Goal: Task Accomplishment & Management: Manage account settings

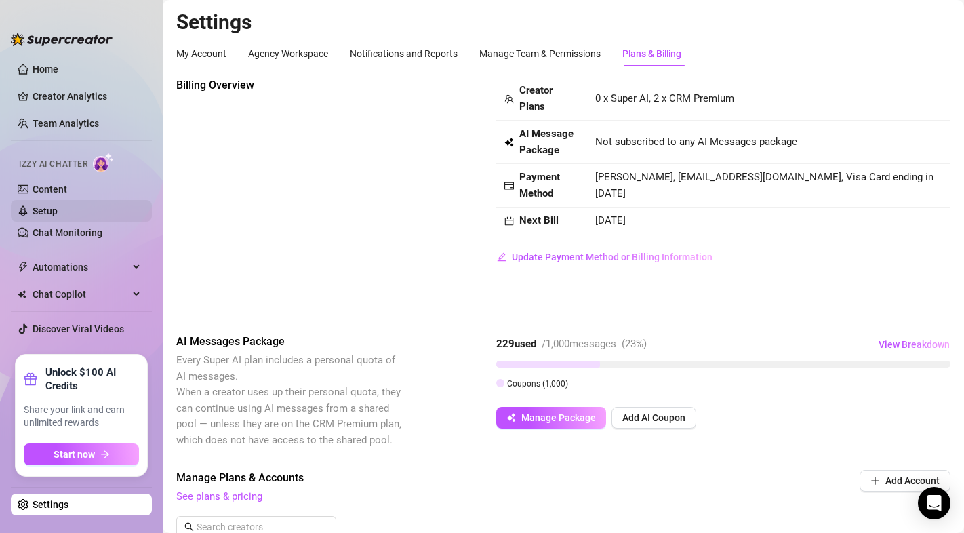
scroll to position [395, 0]
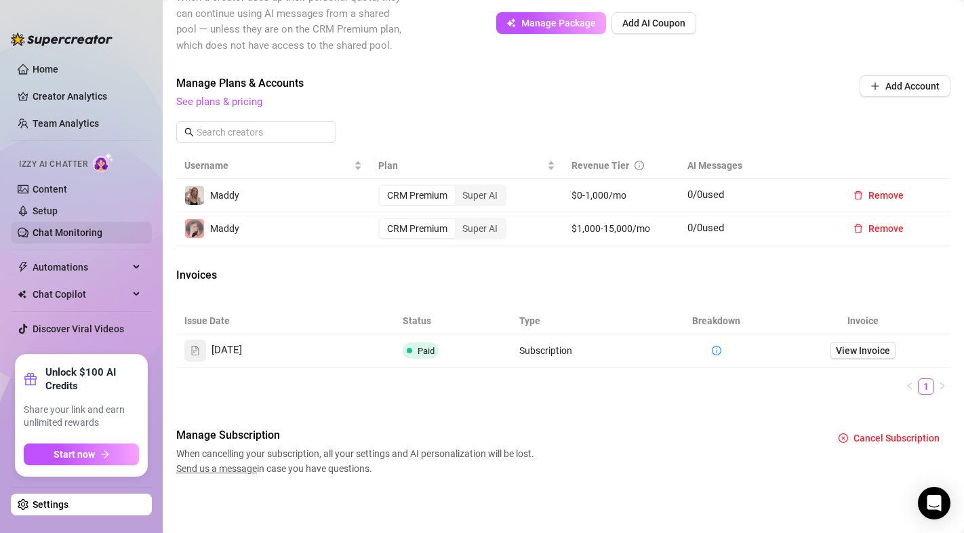
click at [64, 232] on link "Chat Monitoring" at bounding box center [68, 232] width 70 height 11
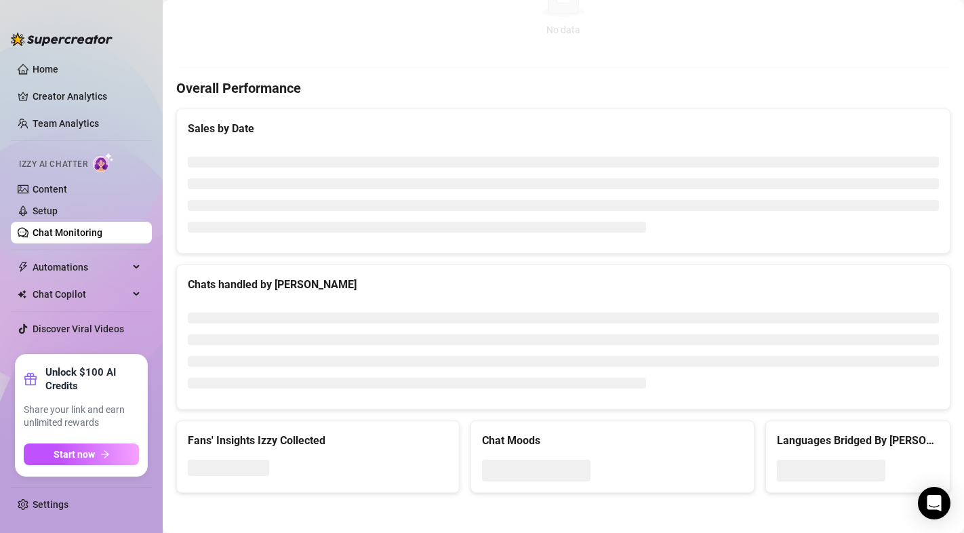
scroll to position [395, 0]
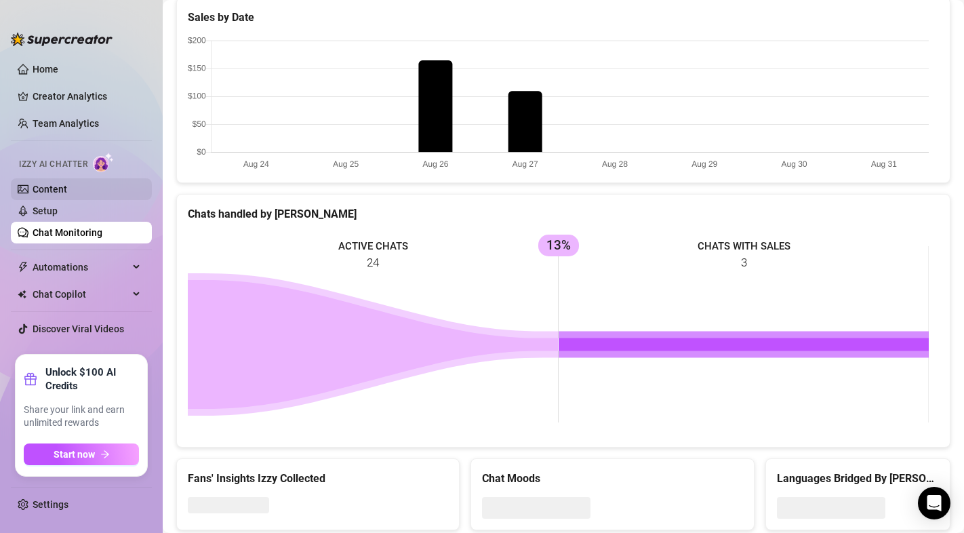
click at [67, 195] on link "Content" at bounding box center [50, 189] width 35 height 11
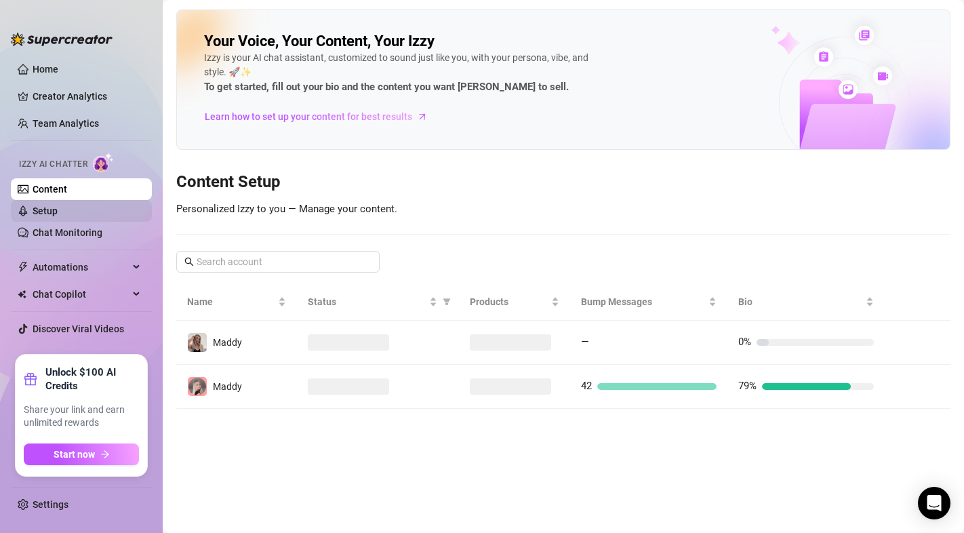
click at [58, 211] on link "Setup" at bounding box center [45, 211] width 25 height 11
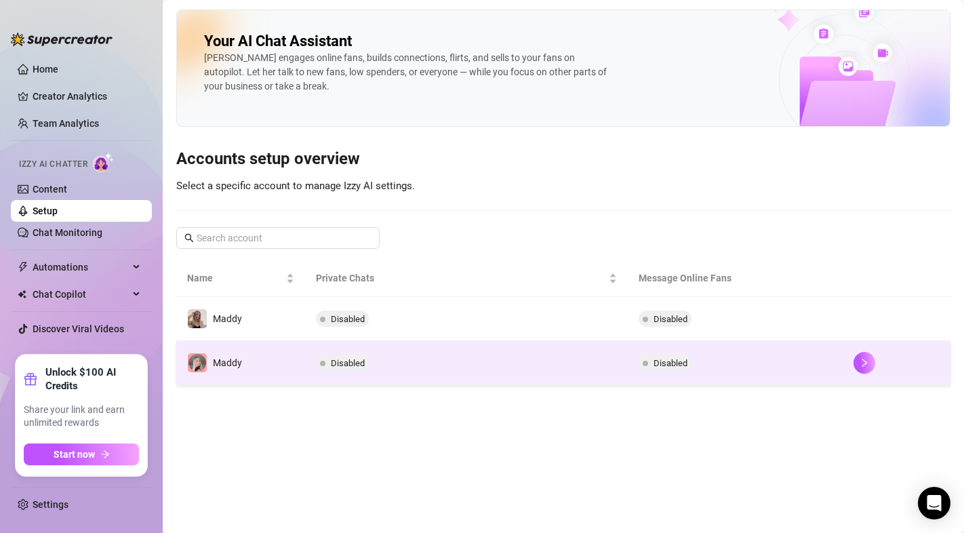
click at [290, 355] on td "Maddy" at bounding box center [240, 363] width 129 height 44
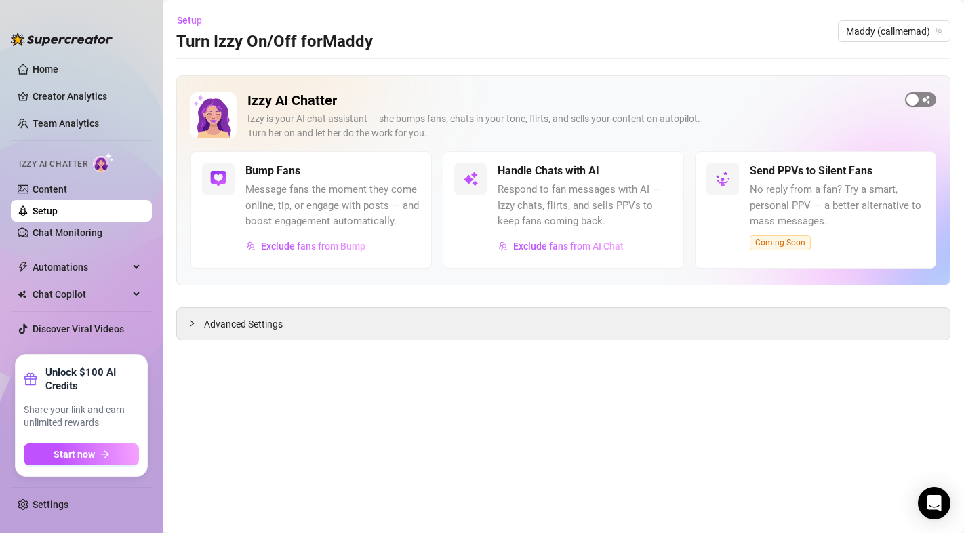
click at [925, 98] on span "button" at bounding box center [920, 99] width 31 height 15
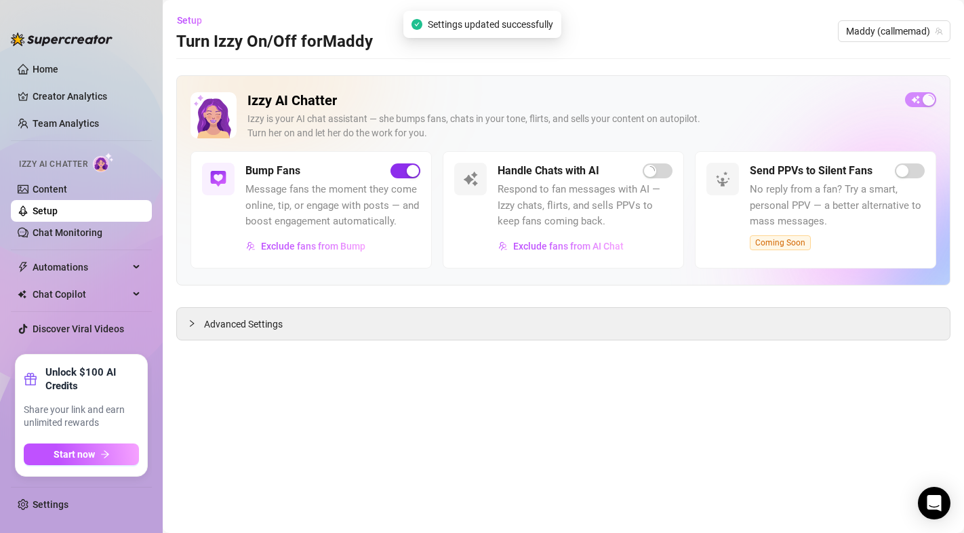
click at [408, 172] on div "button" at bounding box center [413, 171] width 12 height 12
click at [594, 245] on span "Exclude fans from AI Chat" at bounding box center [568, 246] width 111 height 11
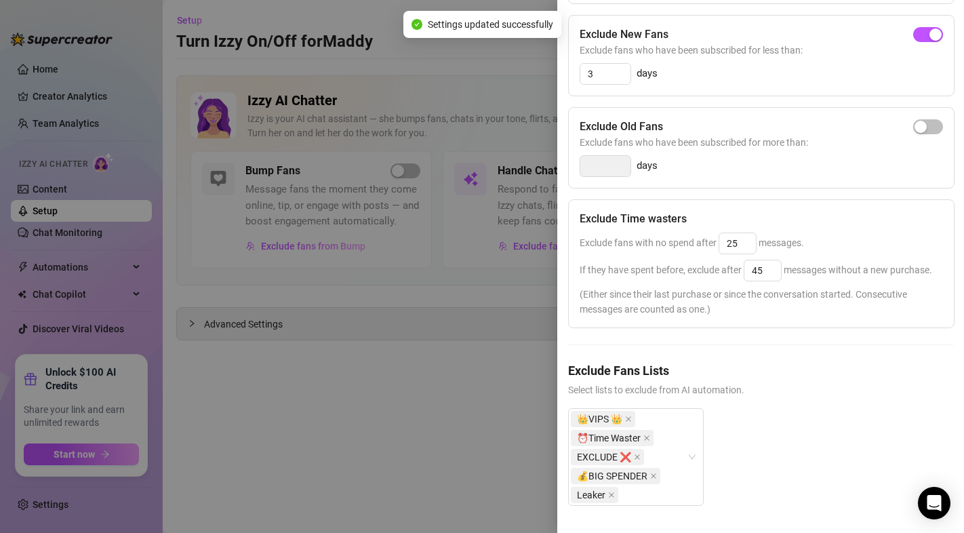
scroll to position [266, 0]
click at [509, 387] on div at bounding box center [482, 266] width 964 height 533
